Goal: Communication & Community: Answer question/provide support

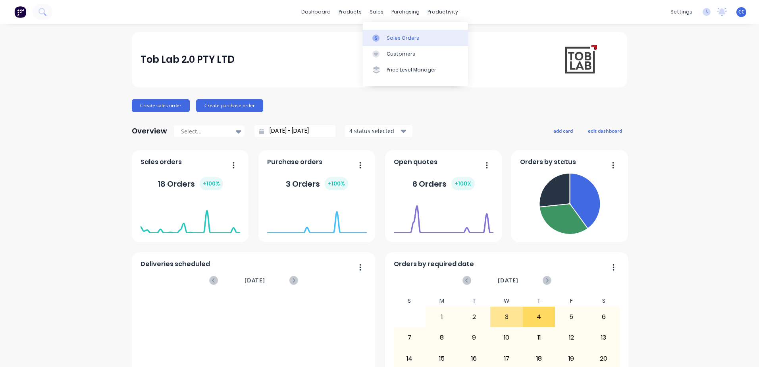
click at [375, 37] on div "Sales Orders" at bounding box center [403, 38] width 33 height 7
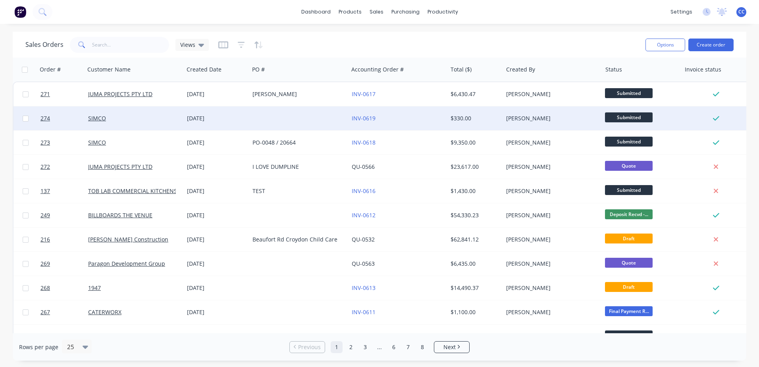
click at [313, 123] on div at bounding box center [298, 118] width 99 height 24
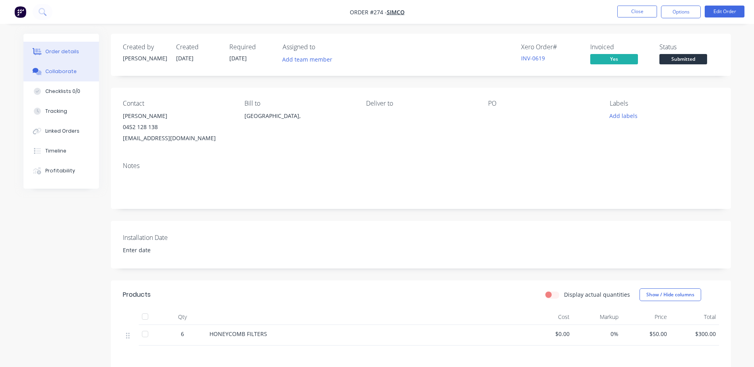
click at [58, 73] on div "Collaborate" at bounding box center [60, 71] width 31 height 7
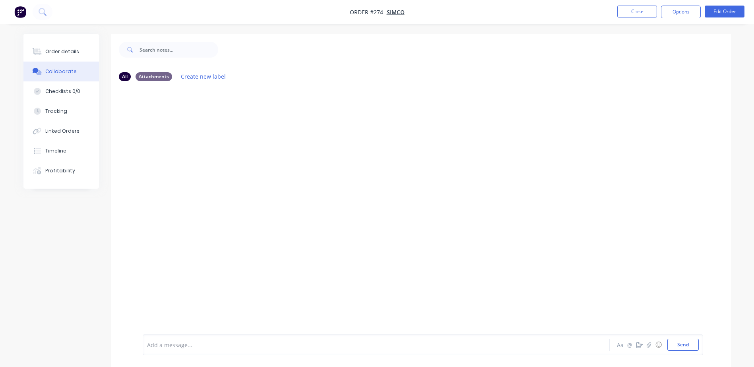
click at [333, 125] on div at bounding box center [421, 210] width 620 height 247
click at [278, 159] on div at bounding box center [353, 345] width 413 height 8
click at [375, 10] on button "Close" at bounding box center [637, 12] width 40 height 12
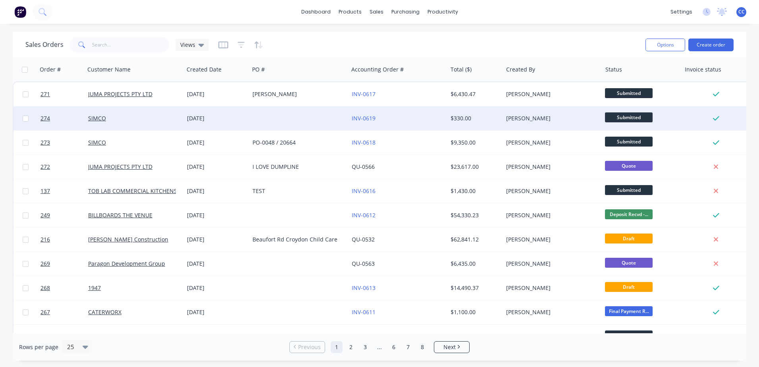
click at [375, 115] on span "Submitted" at bounding box center [629, 117] width 48 height 10
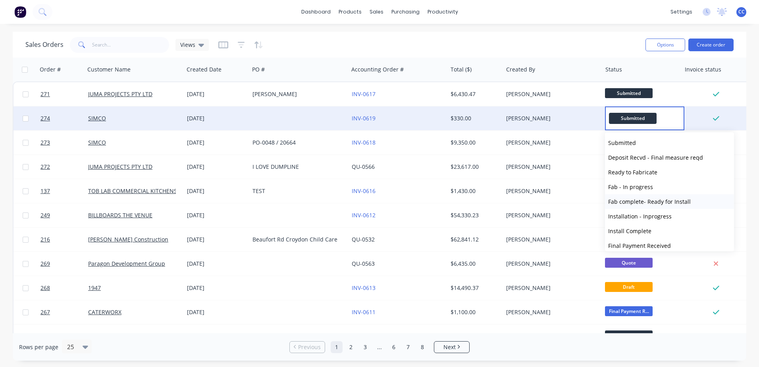
scroll to position [40, 0]
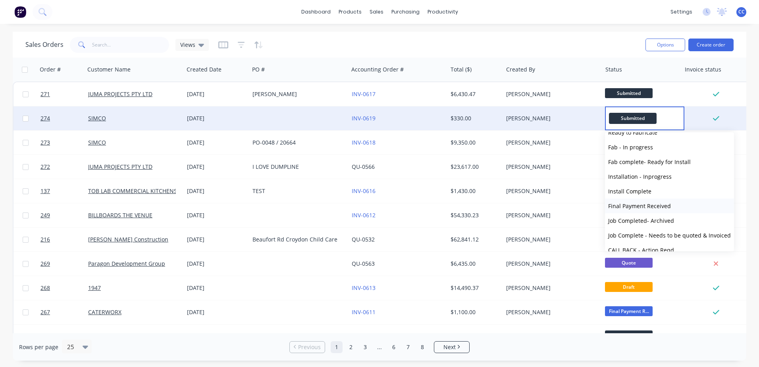
click at [375, 159] on span "Final Payment Received" at bounding box center [640, 206] width 63 height 8
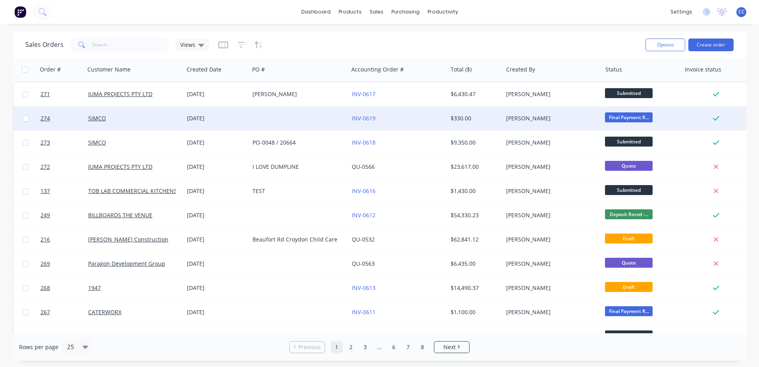
click at [375, 28] on div "dashboard products sales purchasing productivity dashboard products Product Cat…" at bounding box center [379, 183] width 759 height 367
click at [154, 46] on input "text" at bounding box center [130, 45] width 77 height 16
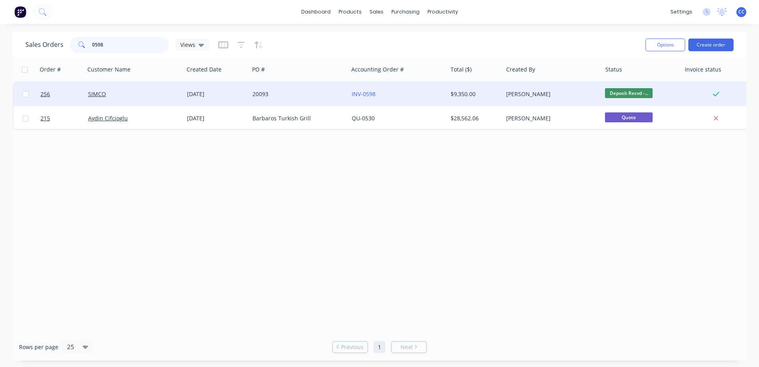
type input "0598"
click at [322, 98] on div "20093" at bounding box center [298, 94] width 99 height 24
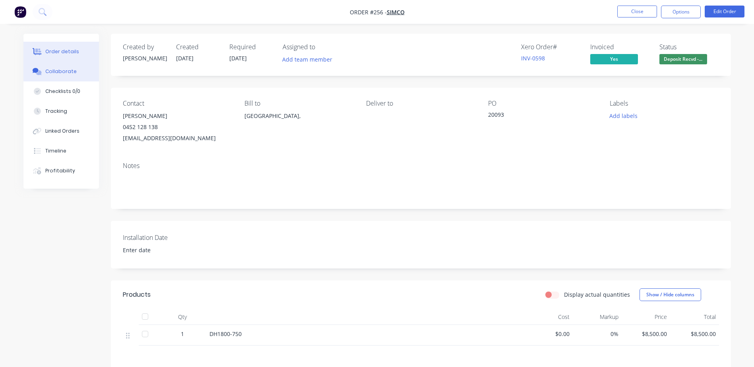
click at [63, 73] on div "Collaborate" at bounding box center [60, 71] width 31 height 7
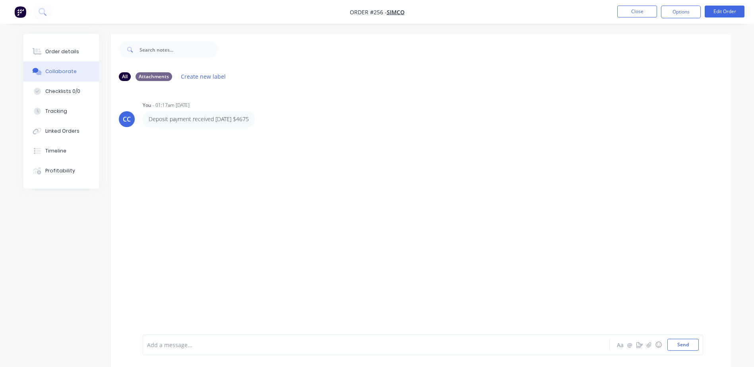
click at [287, 159] on div at bounding box center [353, 345] width 413 height 8
click at [335, 159] on div "CC You - 01:17am [DATE] Deposit payment received [DATE] $4675 Labels Edit Delet…" at bounding box center [421, 210] width 620 height 247
click at [362, 159] on div "CC You - 01:17am [DATE] Deposit payment received [DATE] $4675 Labels Edit Delet…" at bounding box center [421, 210] width 620 height 247
click at [375, 12] on button "Close" at bounding box center [637, 12] width 40 height 12
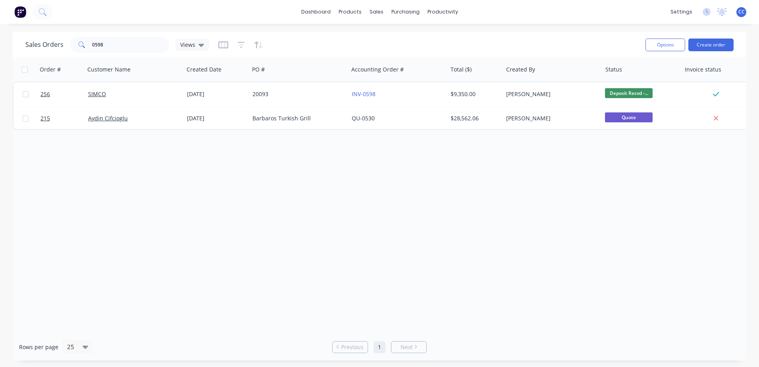
click at [375, 159] on div "Order # Customer Name Created Date PO # Accounting Order # Total ($) Created By…" at bounding box center [380, 196] width 734 height 276
